Goal: Navigation & Orientation: Find specific page/section

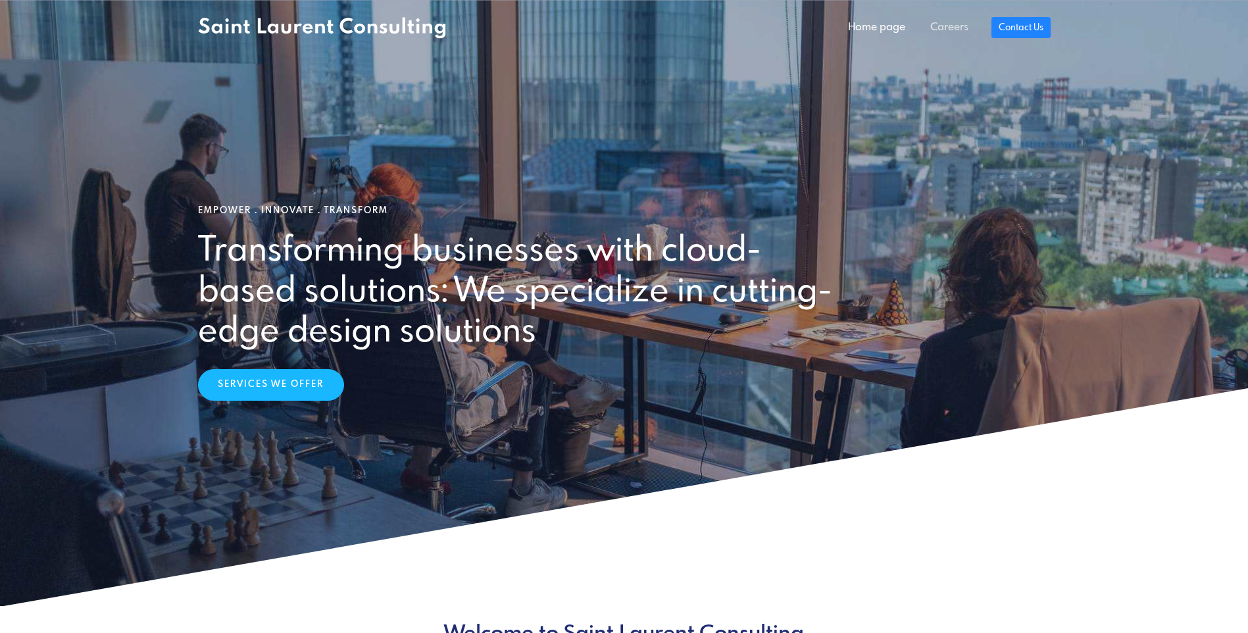
click at [951, 19] on link "Careers" at bounding box center [949, 27] width 63 height 26
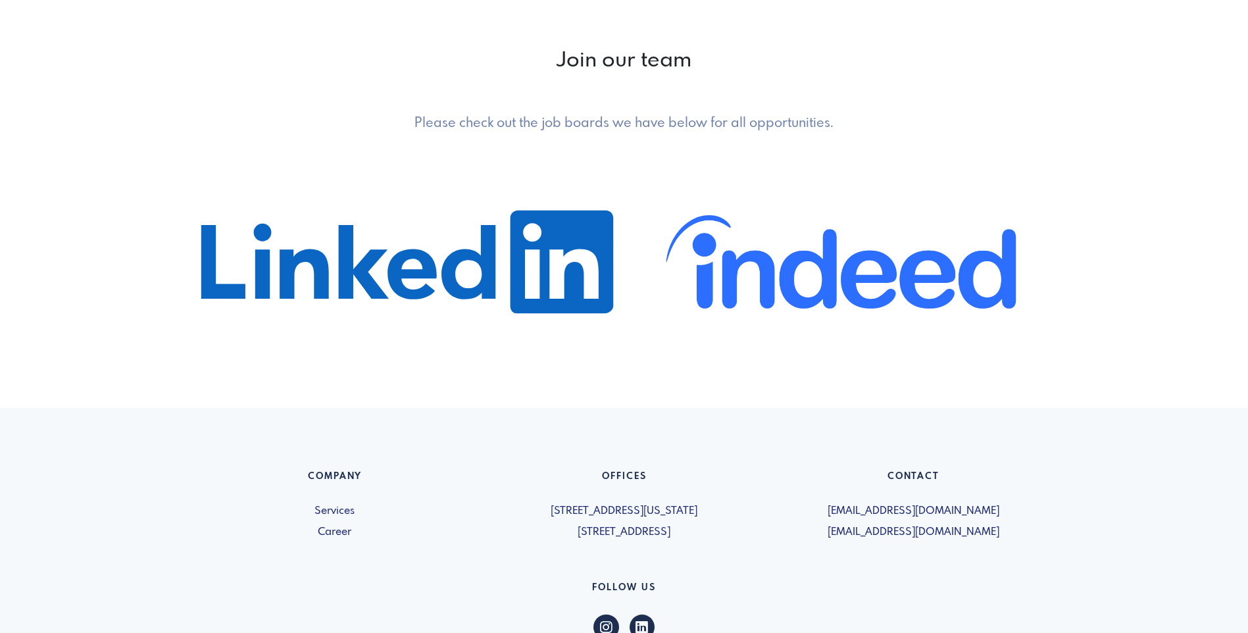
scroll to position [693, 0]
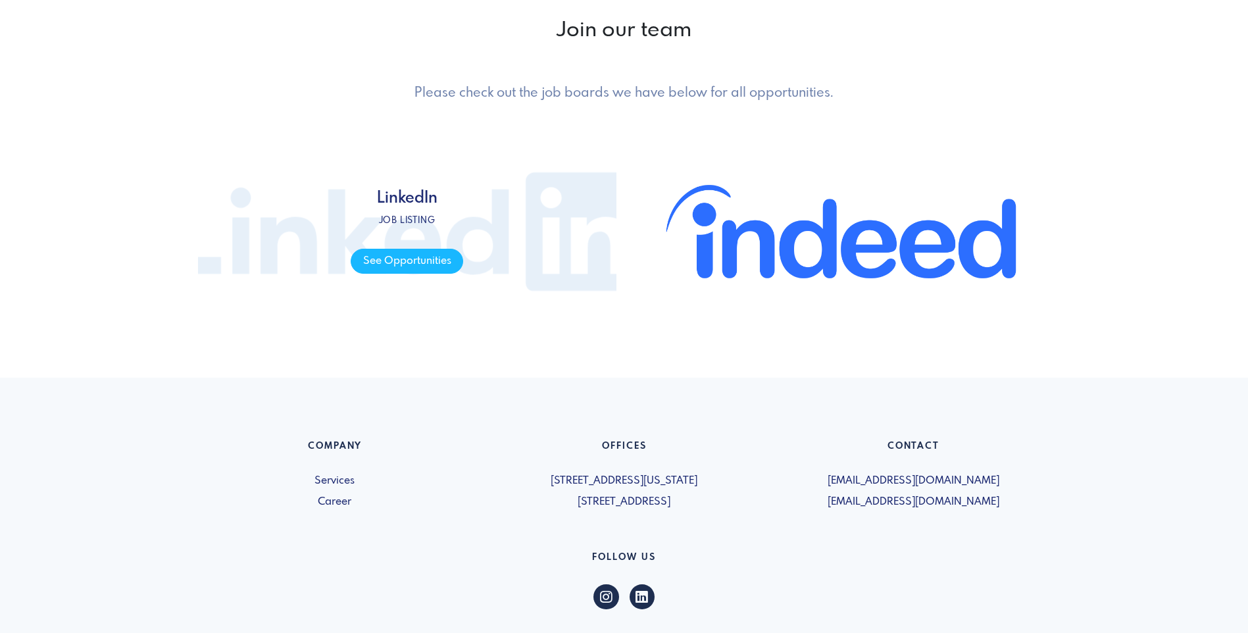
click at [404, 278] on span "LinkedIn Job listing See Opportunities" at bounding box center [407, 231] width 418 height 197
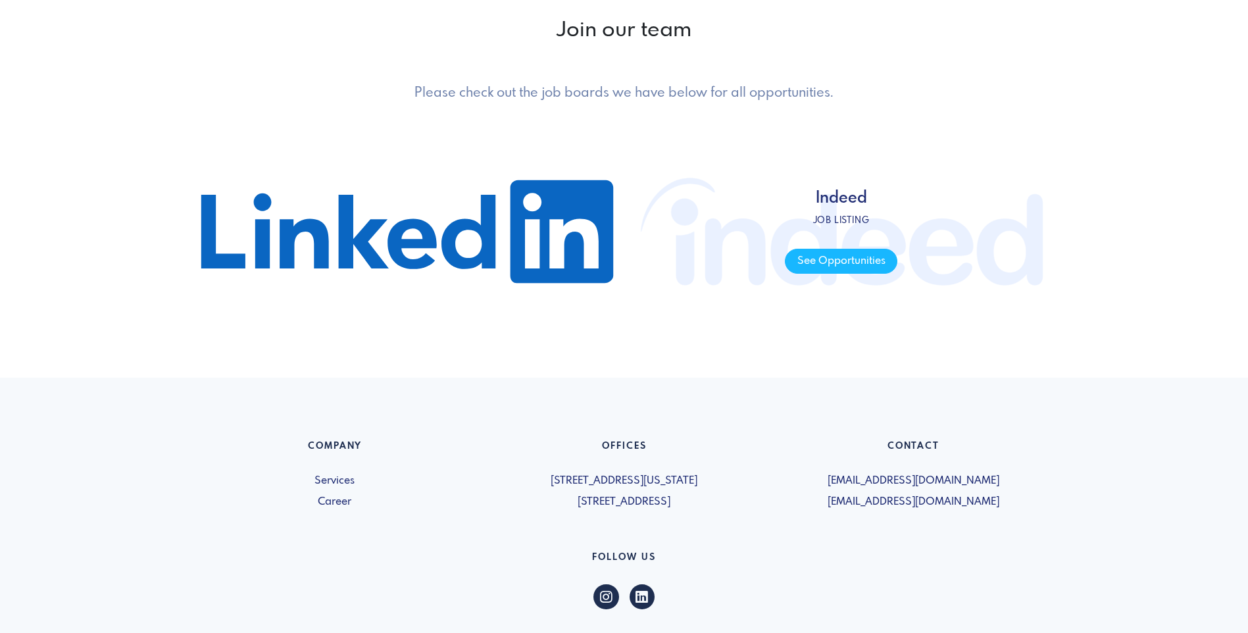
click at [777, 283] on span "Indeed Job listing See Opportunities" at bounding box center [841, 231] width 418 height 197
